Goal: Task Accomplishment & Management: Manage account settings

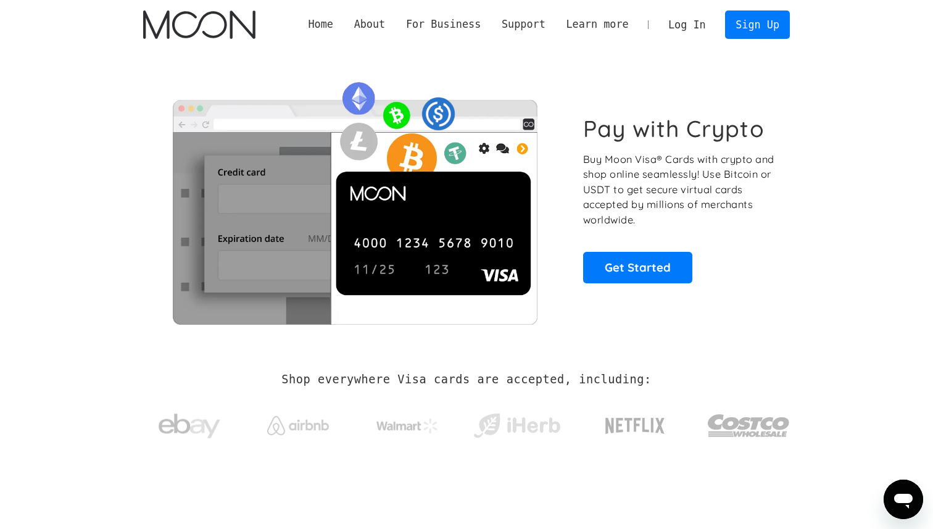
click at [58, 35] on div "Home About About Moon Careers Founder's Letter For Business Business Moon APIs …" at bounding box center [466, 24] width 933 height 49
click at [684, 49] on div "Pay with Crypto Buy Moon Visa® Cards with crypto and shop online seamlessly! Us…" at bounding box center [466, 198] width 647 height 299
click at [687, 17] on link "Log In" at bounding box center [687, 24] width 58 height 27
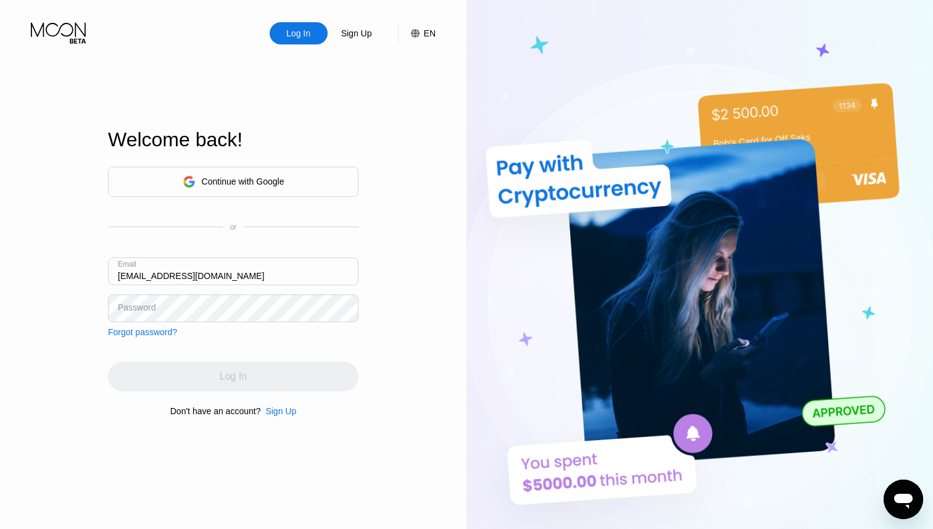
type input "[EMAIL_ADDRESS][DOMAIN_NAME]"
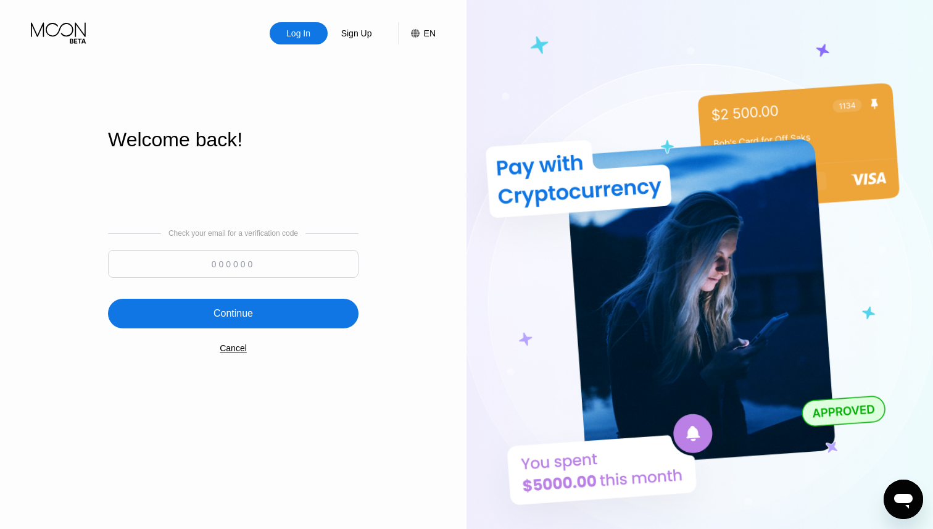
click at [276, 257] on input at bounding box center [233, 264] width 250 height 28
paste input "645311"
type input "645311"
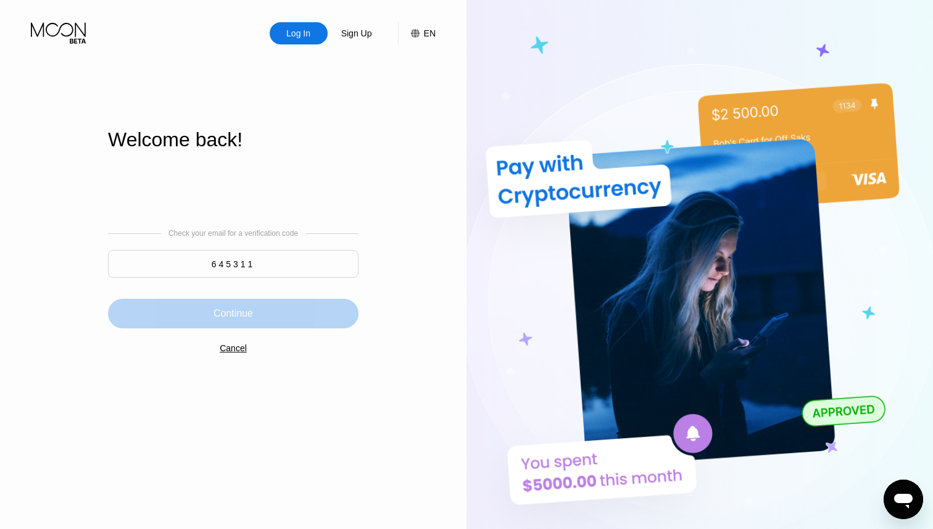
click at [260, 316] on div "Continue" at bounding box center [233, 314] width 250 height 30
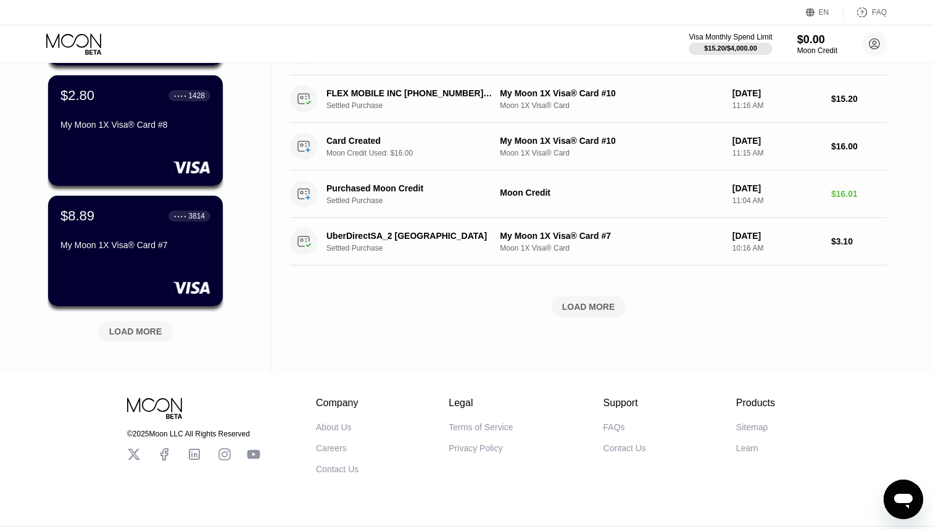
scroll to position [467, 0]
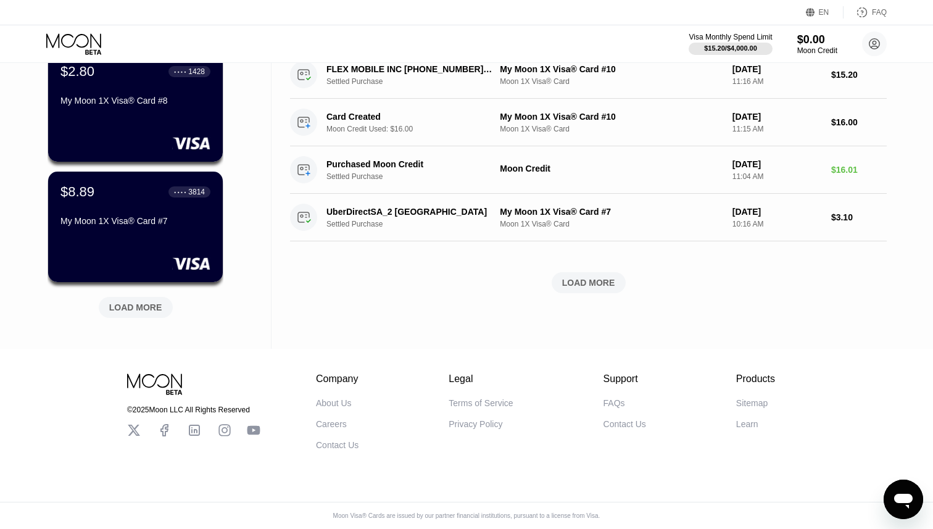
click at [148, 307] on div "LOAD MORE" at bounding box center [135, 307] width 53 height 11
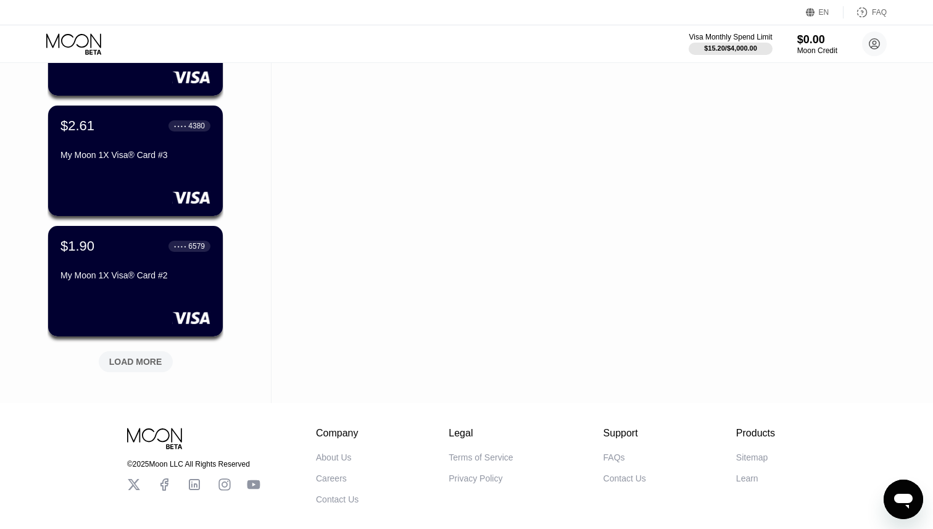
click at [146, 361] on div "LOAD MORE" at bounding box center [135, 361] width 53 height 11
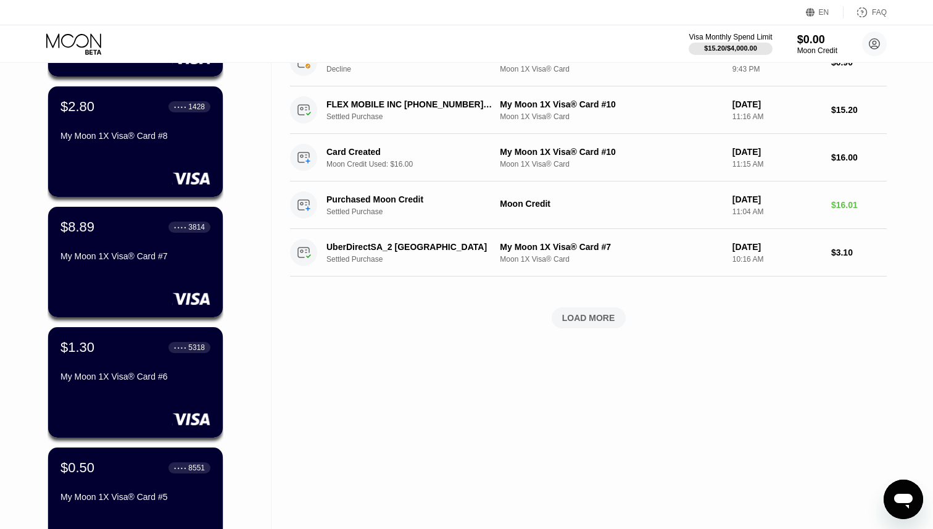
scroll to position [423, 0]
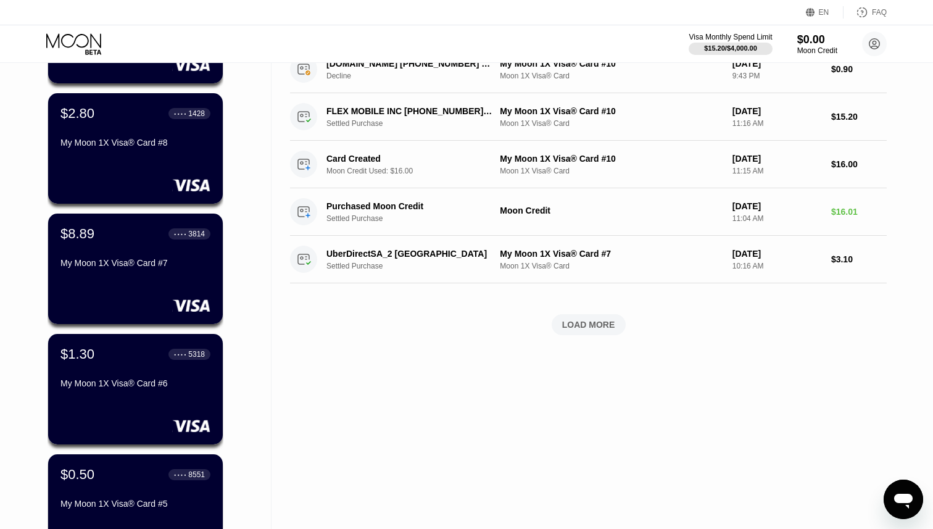
click at [135, 267] on div "My Moon 1X Visa® Card #7" at bounding box center [135, 263] width 150 height 10
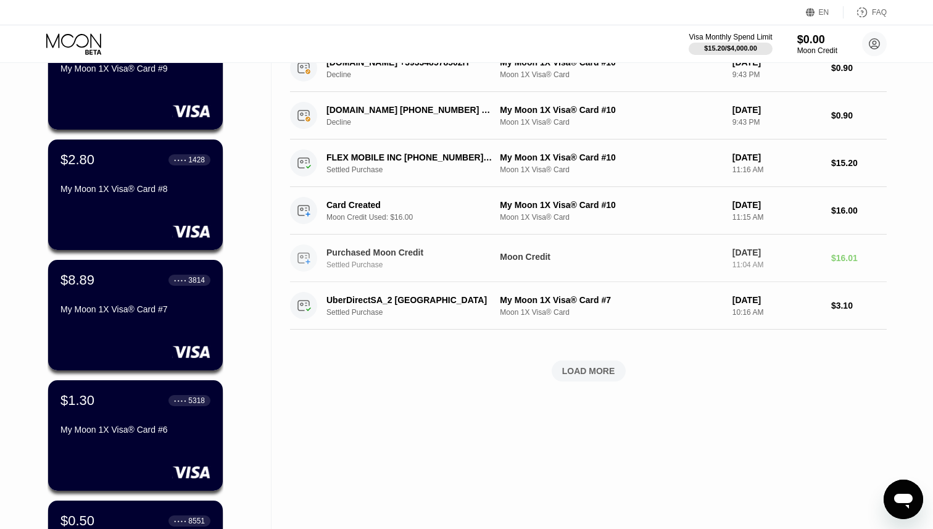
scroll to position [368, 0]
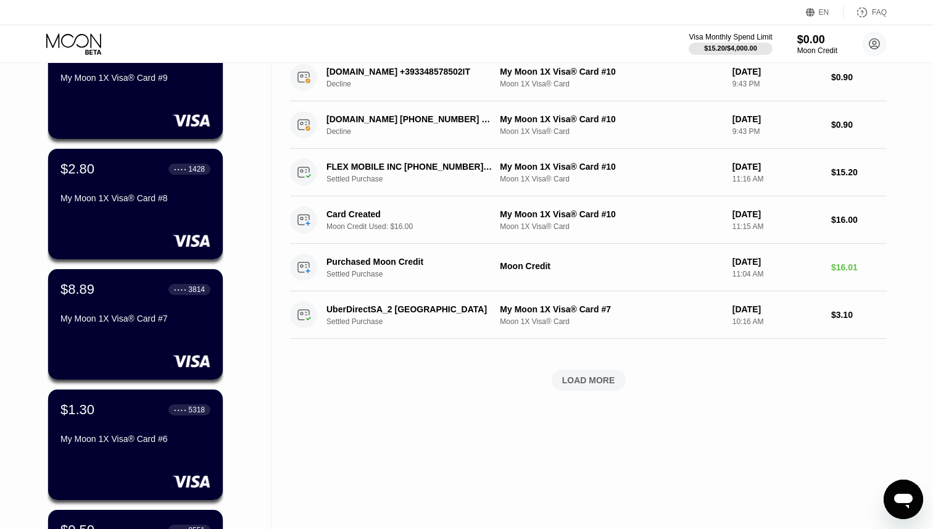
click at [598, 377] on div "LOAD MORE" at bounding box center [588, 379] width 53 height 11
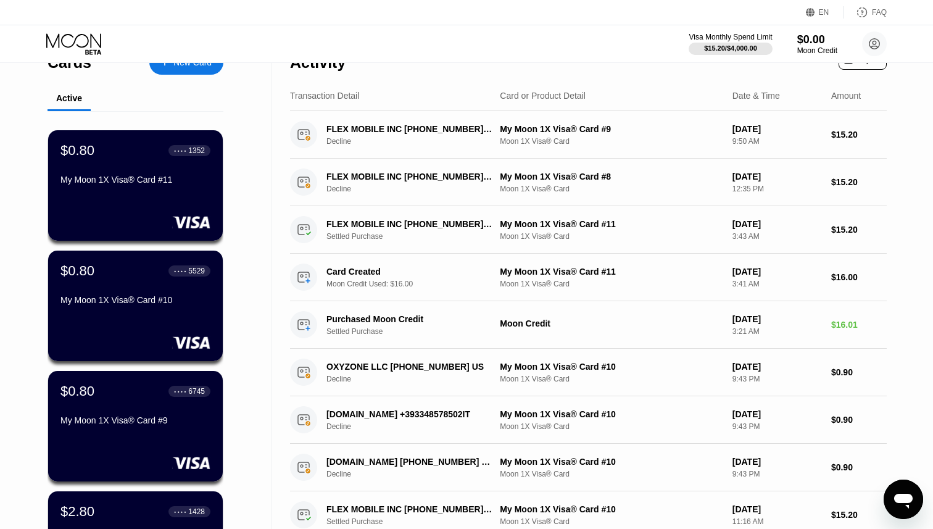
scroll to position [0, 0]
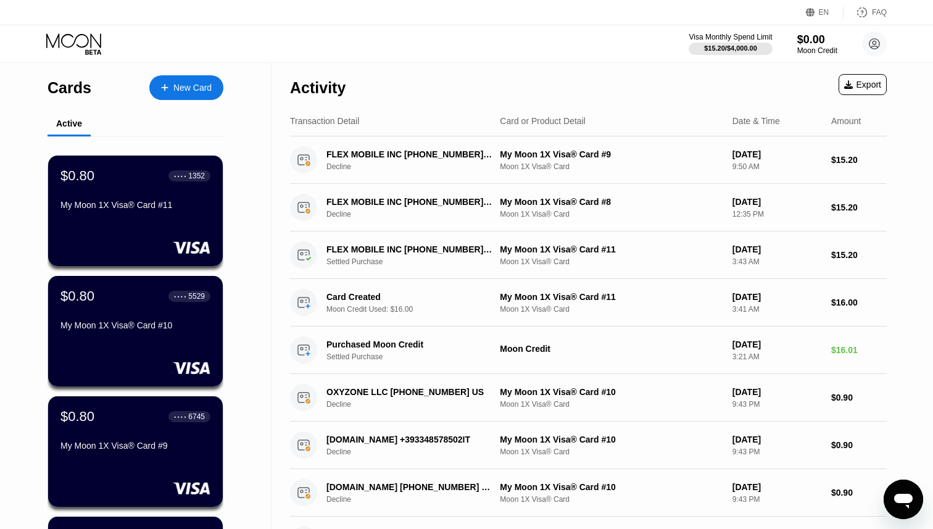
click at [89, 37] on icon at bounding box center [74, 44] width 57 height 22
click at [76, 41] on icon at bounding box center [74, 44] width 57 height 22
